Goal: Information Seeking & Learning: Learn about a topic

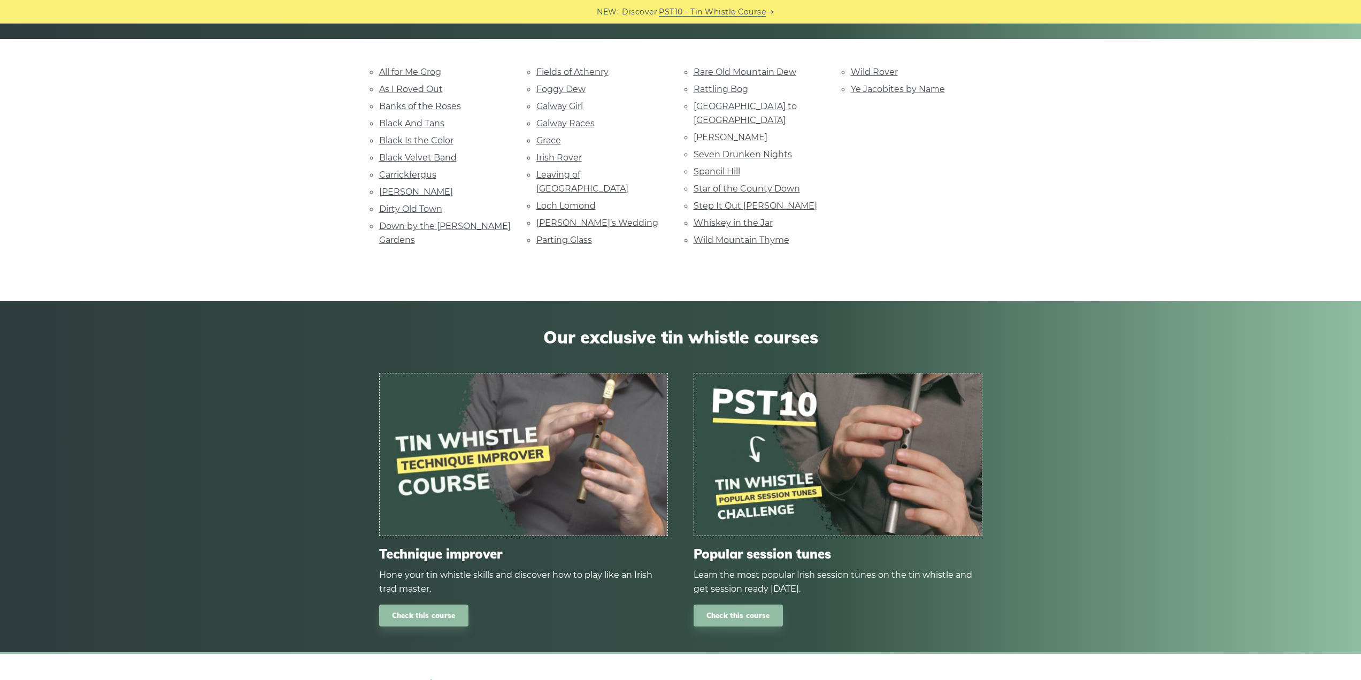
click at [924, 75] on li "Wild Rover" at bounding box center [917, 72] width 132 height 14
click at [919, 88] on link "Ye Jacobites by Name" at bounding box center [898, 89] width 94 height 10
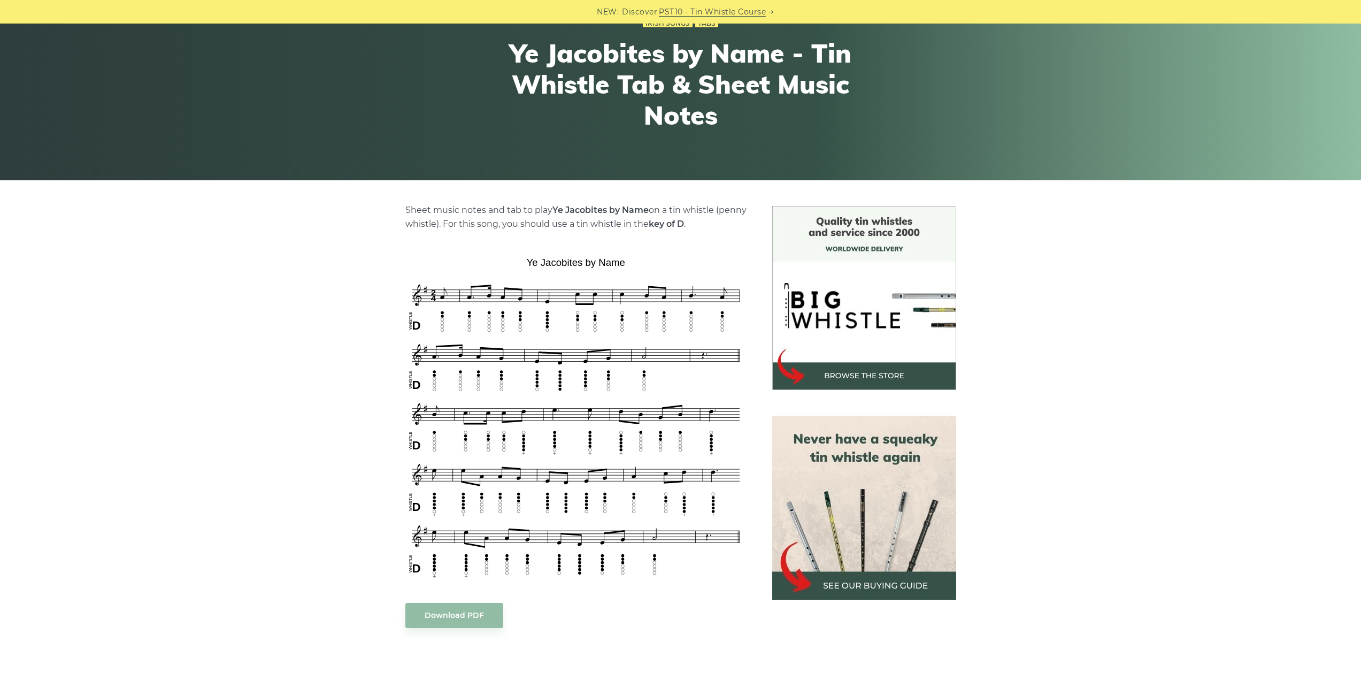
scroll to position [107, 0]
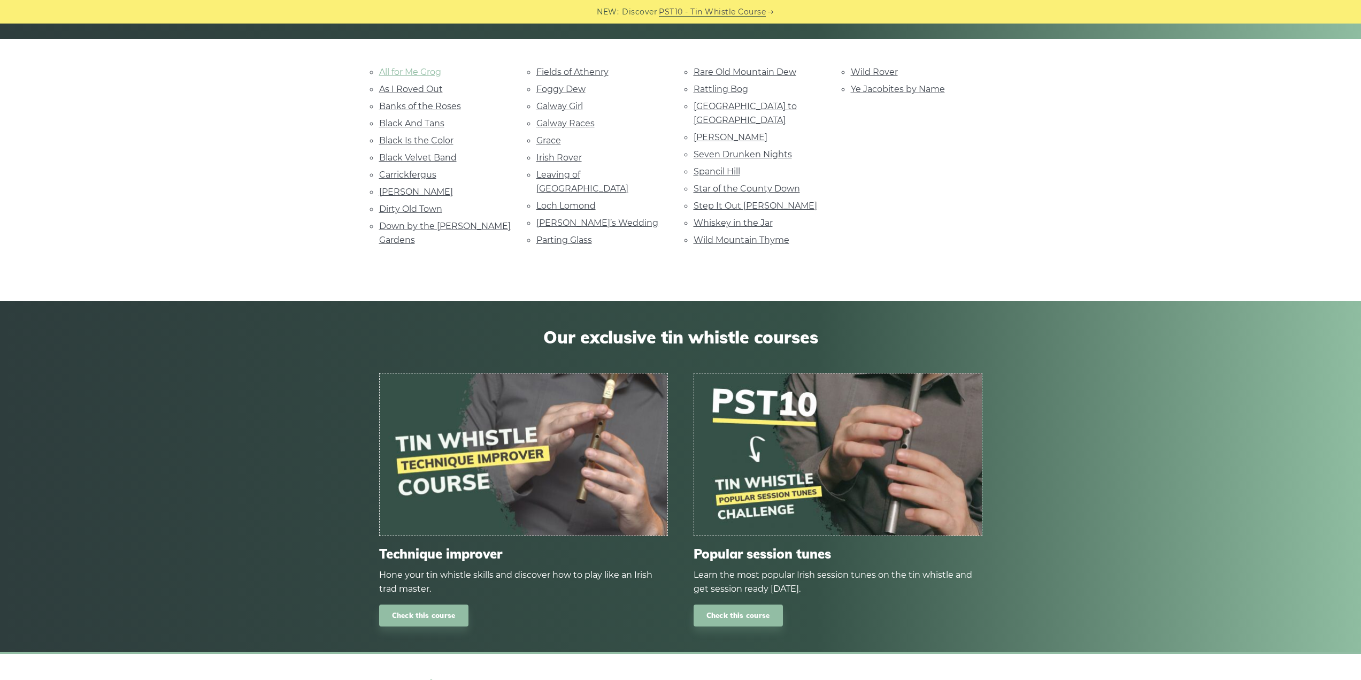
click at [436, 74] on link "All for Me Grog" at bounding box center [410, 72] width 62 height 10
click at [432, 154] on link "Black Velvet Band" at bounding box center [418, 157] width 78 height 10
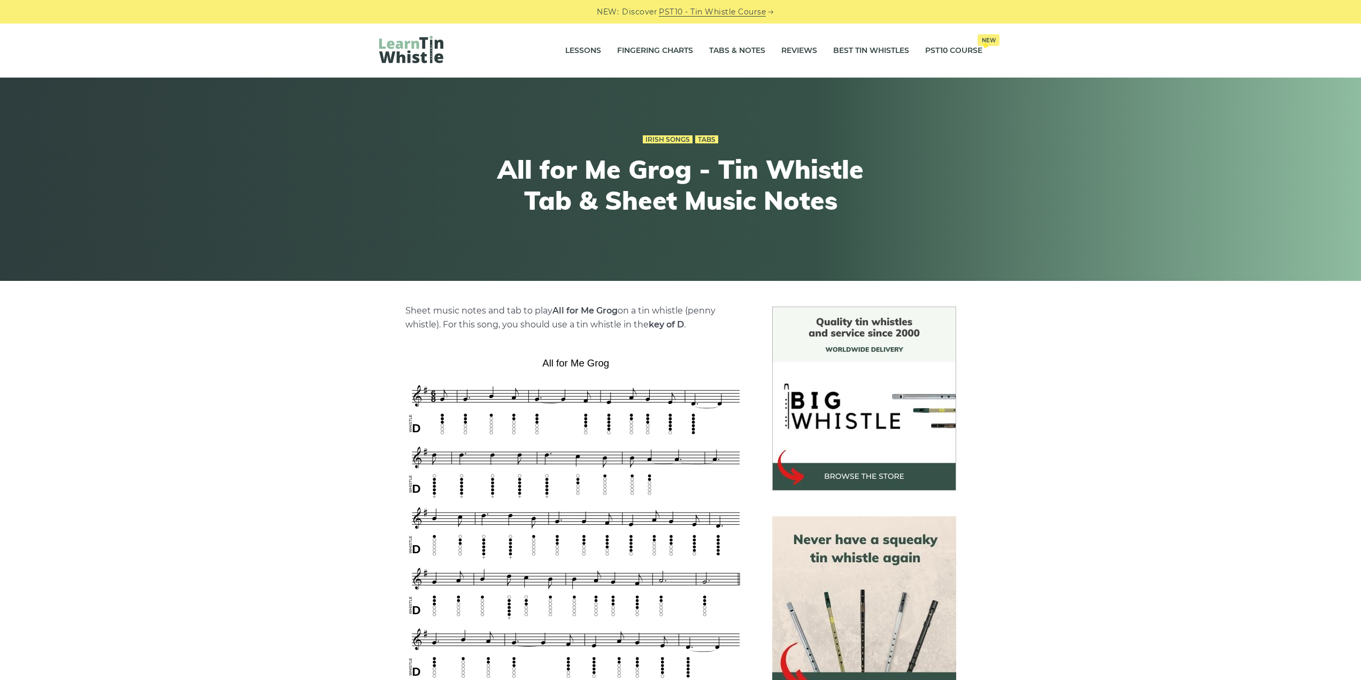
drag, startPoint x: 225, startPoint y: 119, endPoint x: 221, endPoint y: 112, distance: 8.6
